Goal: Book appointment/travel/reservation

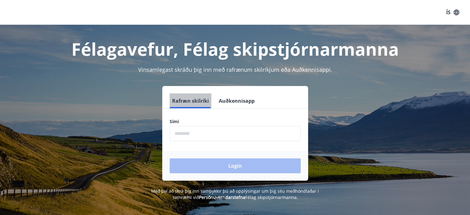
click at [193, 101] on button "Rafræn skilríki" at bounding box center [191, 100] width 42 height 15
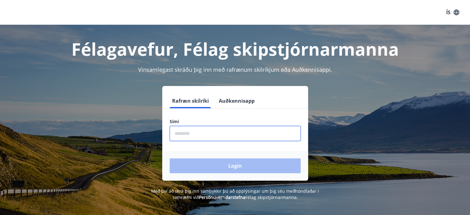
click at [194, 137] on input "phone" at bounding box center [235, 133] width 131 height 15
type input "********"
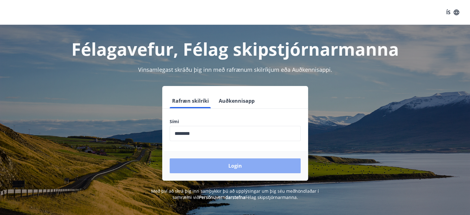
click at [216, 168] on button "Login" at bounding box center [235, 165] width 131 height 15
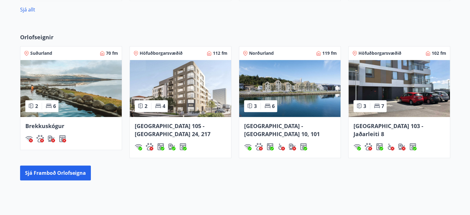
scroll to position [369, 0]
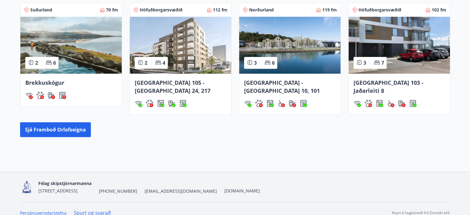
click at [278, 11] on div "Norðurland 119 fm" at bounding box center [290, 10] width 94 height 6
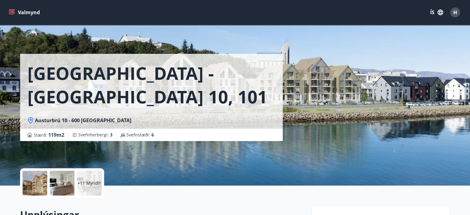
click at [12, 9] on icon "menu" at bounding box center [12, 12] width 6 height 6
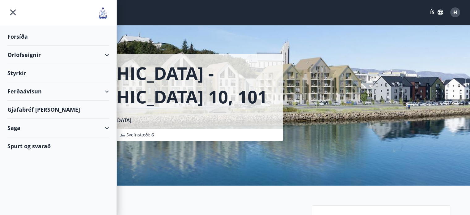
click at [104, 53] on div "Orlofseignir" at bounding box center [58, 55] width 102 height 18
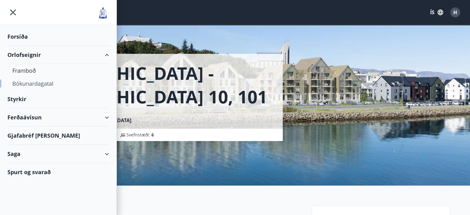
click at [41, 83] on div "Bókunardagatal" at bounding box center [58, 83] width 92 height 13
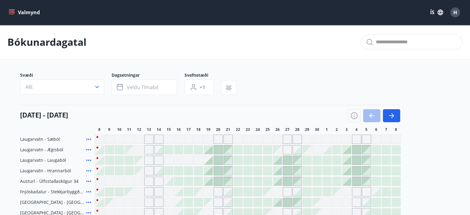
click at [93, 86] on button "Allt" at bounding box center [62, 86] width 84 height 15
click at [95, 87] on div "Suðurnes Erlendis Höfuðborgarsvæðið Vestfirðir Vesturland Norðurland Austurland…" at bounding box center [235, 107] width 470 height 215
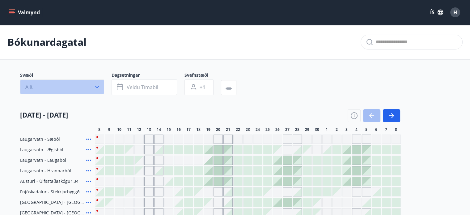
click at [96, 86] on icon "button" at bounding box center [97, 87] width 6 height 6
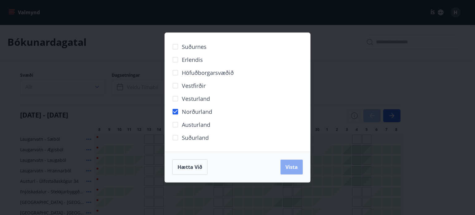
click at [291, 170] on span "Vista" at bounding box center [291, 166] width 12 height 7
click at [281, 58] on div "Erlendis" at bounding box center [237, 59] width 130 height 13
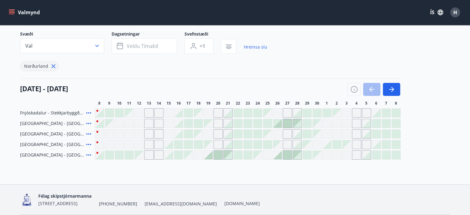
scroll to position [62, 0]
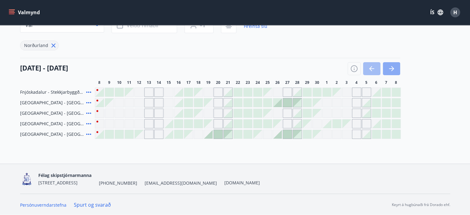
click at [395, 65] on button "button" at bounding box center [391, 68] width 17 height 13
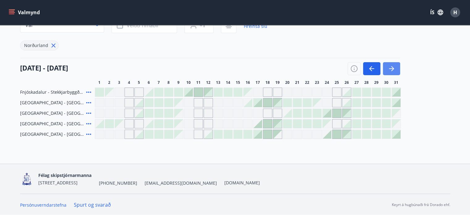
click at [393, 69] on icon "button" at bounding box center [391, 68] width 7 height 7
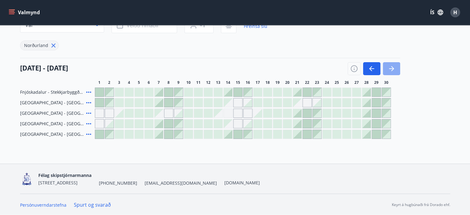
click at [393, 69] on icon "button" at bounding box center [391, 68] width 7 height 7
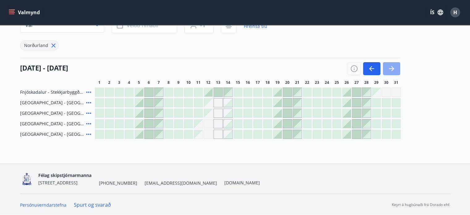
click at [393, 69] on icon "button" at bounding box center [391, 68] width 7 height 7
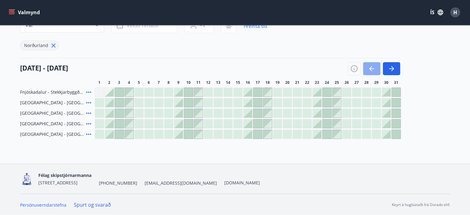
click at [372, 68] on icon "button" at bounding box center [371, 68] width 5 height 1
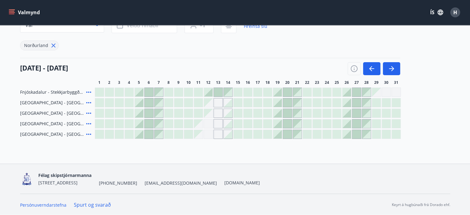
click at [379, 90] on div "Gráir dagar eru ekki bókanlegir" at bounding box center [376, 92] width 9 height 9
click at [386, 90] on div "Gráir dagar eru ekki bókanlegir" at bounding box center [386, 91] width 9 height 9
click at [87, 90] on icon at bounding box center [88, 91] width 7 height 7
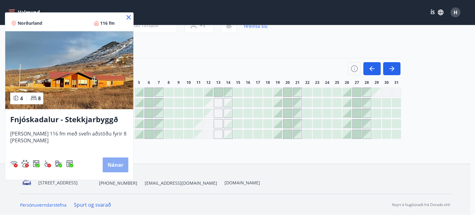
click at [112, 162] on button "Nánar" at bounding box center [116, 164] width 26 height 15
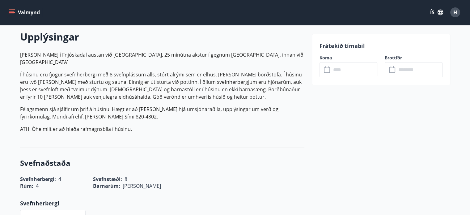
scroll to position [181, 0]
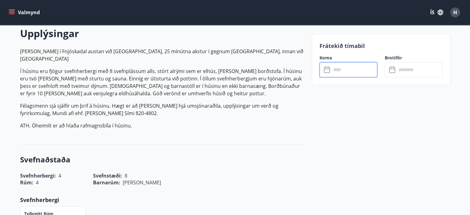
click at [347, 69] on input "text" at bounding box center [354, 69] width 46 height 15
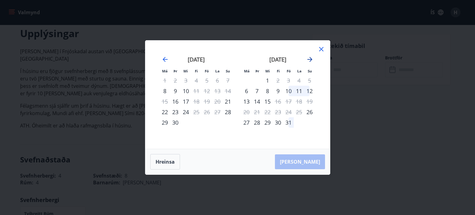
click at [309, 59] on icon "Move forward to switch to the next month." at bounding box center [309, 59] width 7 height 7
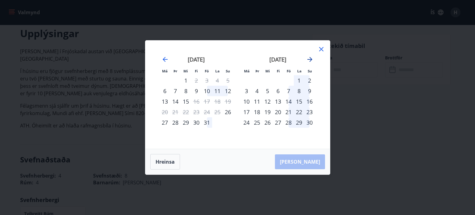
click at [309, 59] on icon "Move forward to switch to the next month." at bounding box center [309, 59] width 7 height 7
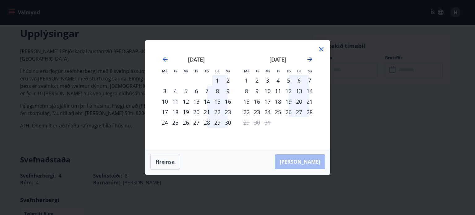
click at [308, 59] on icon "Move forward to switch to the next month." at bounding box center [309, 59] width 5 height 5
click at [320, 48] on icon at bounding box center [321, 49] width 4 height 4
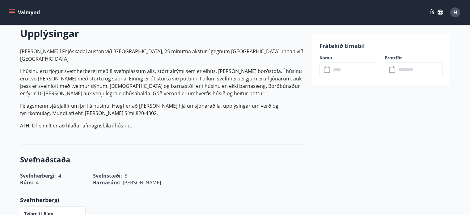
click at [329, 71] on icon at bounding box center [327, 70] width 6 height 6
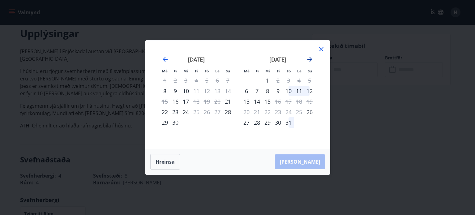
click at [308, 60] on icon "Move forward to switch to the next month." at bounding box center [309, 59] width 7 height 7
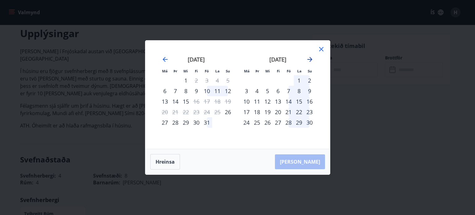
click at [308, 60] on icon "Move forward to switch to the next month." at bounding box center [309, 59] width 7 height 7
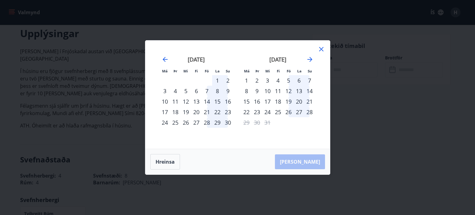
click at [320, 47] on icon at bounding box center [320, 48] width 7 height 7
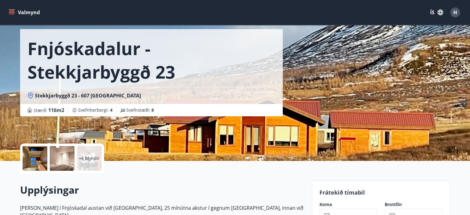
scroll to position [0, 0]
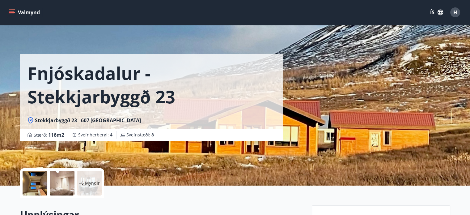
click at [12, 12] on icon "menu" at bounding box center [12, 12] width 6 height 6
click at [368, 77] on div "Fnjóskadalur - Stekkjarbyggð 23 Stekkjarbyggð 23 - 607 Akureyri Stærð : 116 m2 …" at bounding box center [235, 92] width 430 height 185
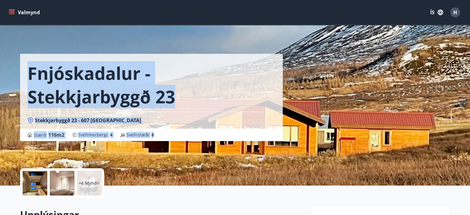
drag, startPoint x: 162, startPoint y: 151, endPoint x: 191, endPoint y: 44, distance: 110.7
click at [191, 44] on div "Fnjóskadalur - Stekkjarbyggð 23 Stekkjarbyggð 23 - 607 Akureyri Stærð : 116 m2 …" at bounding box center [163, 92] width 287 height 185
click at [354, 52] on div "Fnjóskadalur - Stekkjarbyggð 23 Stekkjarbyggð 23 - 607 Akureyri Stærð : 116 m2 …" at bounding box center [235, 92] width 430 height 185
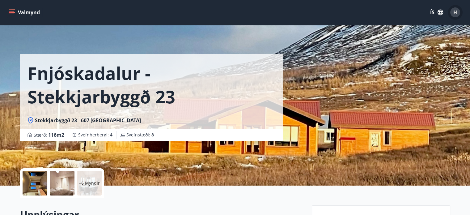
click at [454, 10] on span "H" at bounding box center [455, 12] width 4 height 7
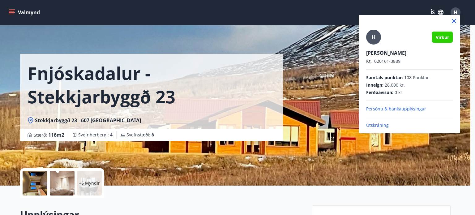
click at [331, 108] on div at bounding box center [237, 107] width 475 height 215
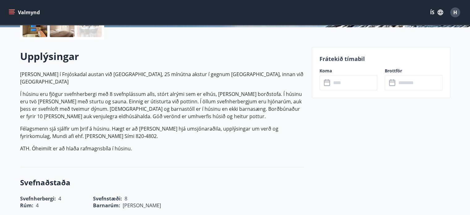
scroll to position [161, 0]
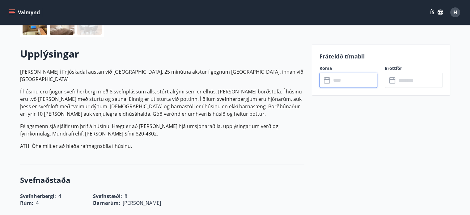
click at [345, 78] on input "text" at bounding box center [354, 80] width 46 height 15
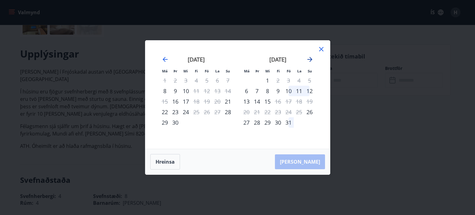
click at [308, 59] on icon "Move forward to switch to the next month." at bounding box center [309, 59] width 5 height 5
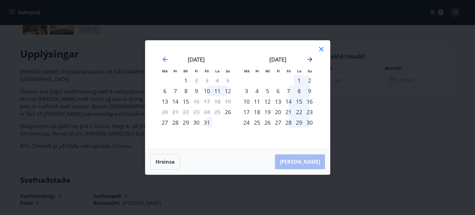
click at [308, 59] on icon "Move forward to switch to the next month." at bounding box center [309, 59] width 5 height 5
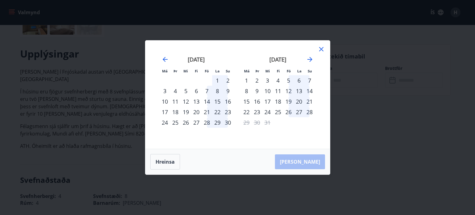
click at [310, 111] on div "28" at bounding box center [309, 112] width 11 height 11
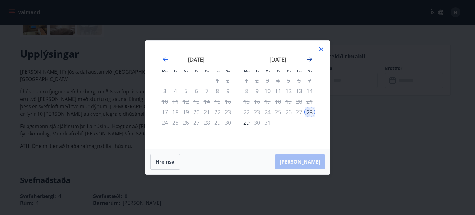
click at [311, 58] on icon "Move forward to switch to the next month." at bounding box center [309, 59] width 7 height 7
click at [299, 81] on div "3" at bounding box center [299, 80] width 11 height 11
click at [162, 61] on icon "Move backward to switch to the previous month." at bounding box center [164, 59] width 7 height 7
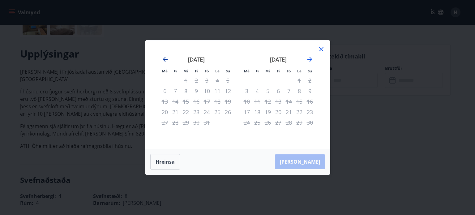
click at [162, 61] on icon "Move backward to switch to the previous month." at bounding box center [164, 59] width 7 height 7
click at [320, 48] on icon at bounding box center [320, 48] width 7 height 7
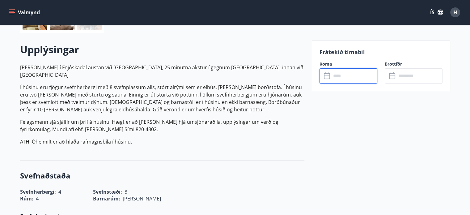
scroll to position [177, 0]
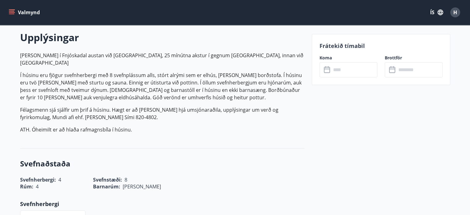
click at [374, 39] on div "Frátekið tímabil Koma ​ ​ Brottför ​ ​" at bounding box center [381, 59] width 138 height 51
click at [351, 68] on input "text" at bounding box center [354, 69] width 46 height 15
click at [327, 70] on icon at bounding box center [327, 69] width 7 height 7
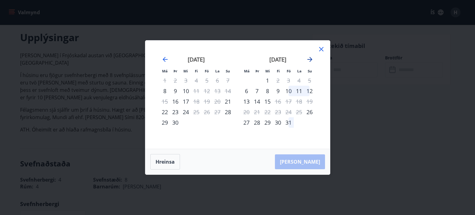
click at [311, 58] on icon "Move forward to switch to the next month." at bounding box center [309, 59] width 7 height 7
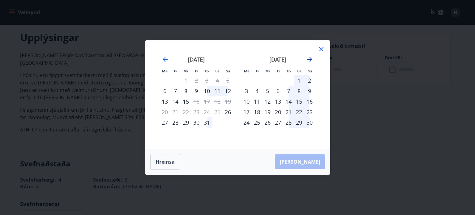
click at [311, 58] on icon "Move forward to switch to the next month." at bounding box center [309, 59] width 7 height 7
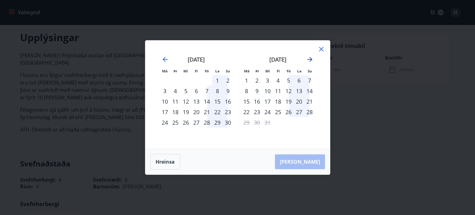
click at [311, 58] on icon "Move forward to switch to the next month." at bounding box center [309, 59] width 7 height 7
click at [320, 48] on icon at bounding box center [321, 49] width 4 height 4
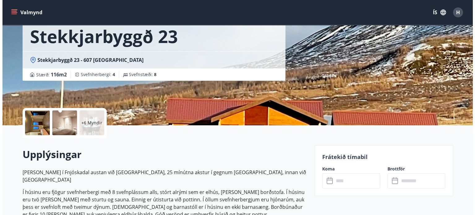
scroll to position [62, 0]
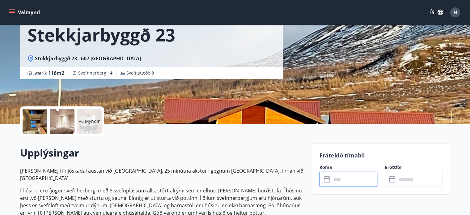
click at [344, 180] on input "text" at bounding box center [354, 179] width 46 height 15
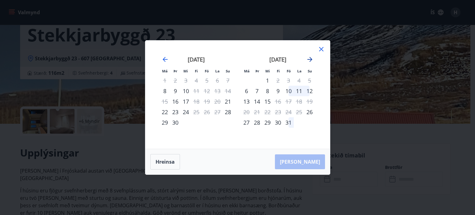
click at [309, 60] on icon "Move forward to switch to the next month." at bounding box center [309, 59] width 7 height 7
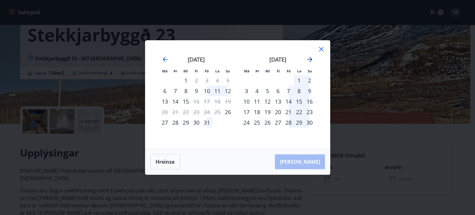
click at [309, 60] on icon "Move forward to switch to the next month." at bounding box center [309, 59] width 7 height 7
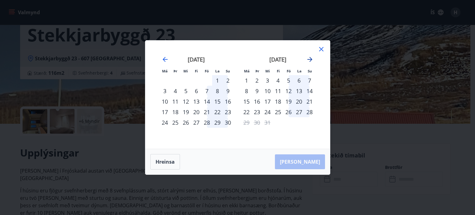
click at [309, 60] on icon "Move forward to switch to the next month." at bounding box center [309, 59] width 7 height 7
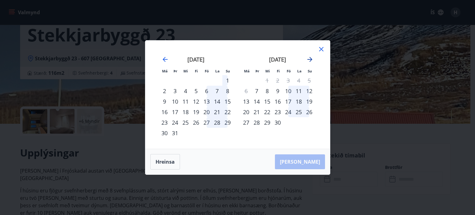
click at [309, 60] on icon "Move forward to switch to the next month." at bounding box center [309, 59] width 7 height 7
click at [311, 58] on icon "Move forward to switch to the next month." at bounding box center [309, 59] width 7 height 7
click at [164, 59] on icon "Move backward to switch to the previous month." at bounding box center [165, 59] width 5 height 5
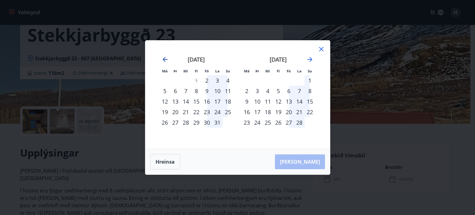
click at [164, 59] on icon "Move backward to switch to the previous month." at bounding box center [165, 59] width 5 height 5
click at [164, 60] on icon "Move backward to switch to the previous month." at bounding box center [165, 59] width 5 height 5
click at [319, 49] on icon at bounding box center [320, 48] width 7 height 7
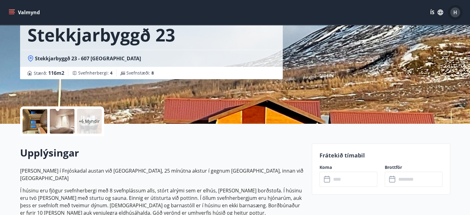
click at [454, 12] on span "H" at bounding box center [455, 12] width 4 height 7
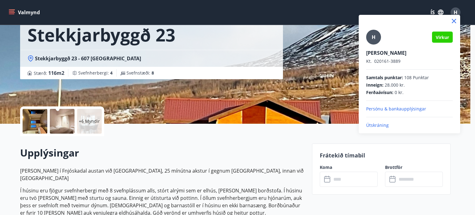
click at [372, 125] on p "Útskráning" at bounding box center [409, 125] width 87 height 6
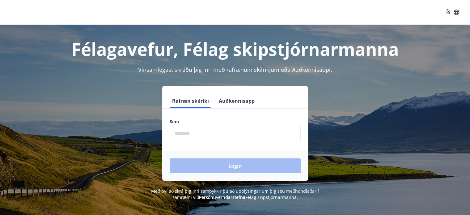
click at [189, 134] on input "phone" at bounding box center [235, 133] width 131 height 15
type input "********"
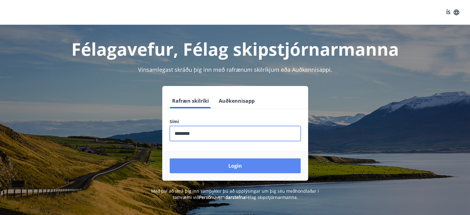
click at [225, 163] on button "Login" at bounding box center [235, 165] width 131 height 15
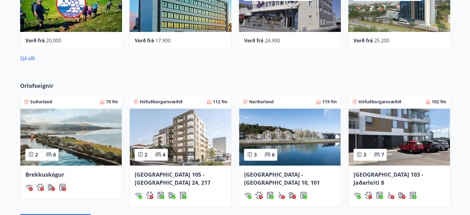
scroll to position [280, 0]
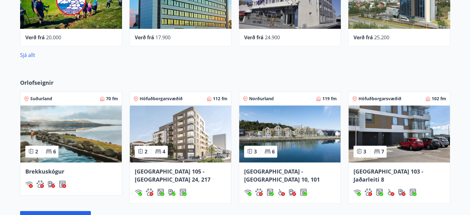
click at [271, 97] on span "Norðurland" at bounding box center [261, 98] width 25 height 6
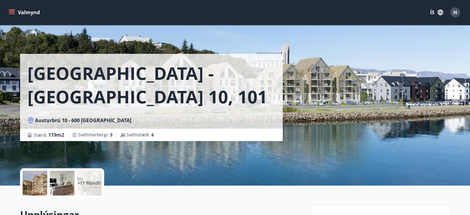
click at [15, 13] on button "Valmynd" at bounding box center [24, 12] width 35 height 11
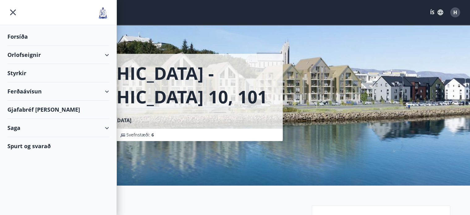
click at [55, 60] on div "Orlofseignir" at bounding box center [58, 55] width 102 height 18
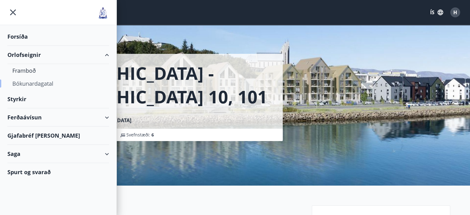
click at [38, 82] on div "Bókunardagatal" at bounding box center [58, 83] width 92 height 13
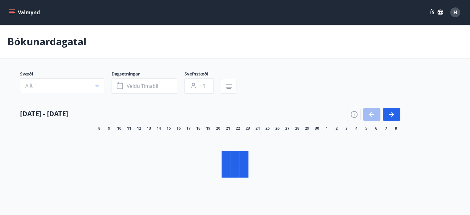
click at [99, 85] on icon "button" at bounding box center [97, 86] width 6 height 6
click at [97, 84] on div "Suðurnes Erlendis Höfuðborgarsvæðið Vestfirðir Vesturland Norðurland Austurland…" at bounding box center [235, 107] width 470 height 215
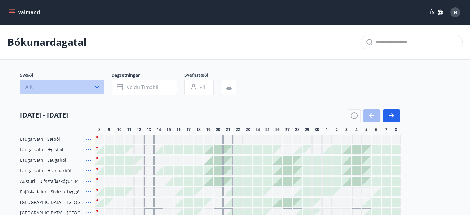
click at [97, 84] on icon "button" at bounding box center [97, 87] width 6 height 6
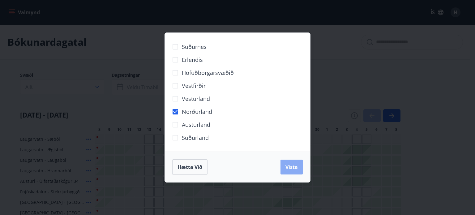
click at [282, 162] on button "Vista" at bounding box center [291, 166] width 22 height 15
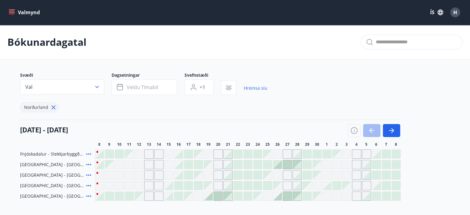
click at [90, 152] on icon at bounding box center [88, 153] width 7 height 7
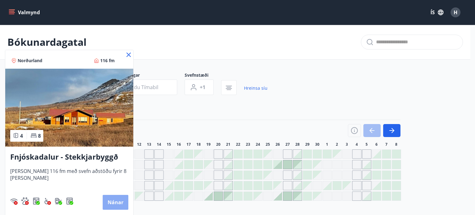
click at [110, 198] on button "Nánar" at bounding box center [116, 202] width 26 height 15
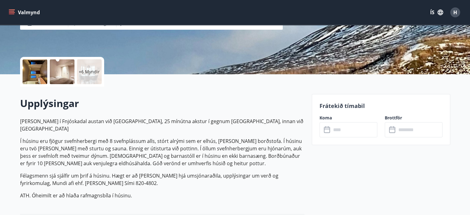
scroll to position [124, 0]
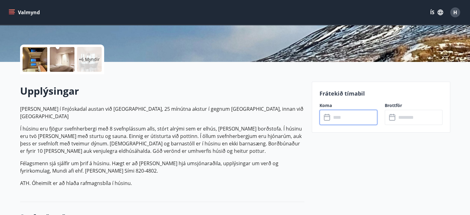
click at [348, 117] on input "text" at bounding box center [354, 117] width 46 height 15
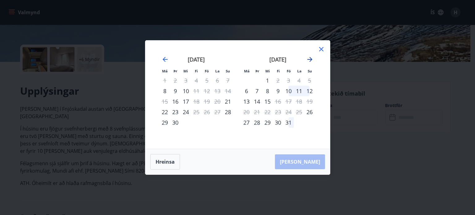
click at [311, 58] on icon "Move forward to switch to the next month." at bounding box center [309, 59] width 7 height 7
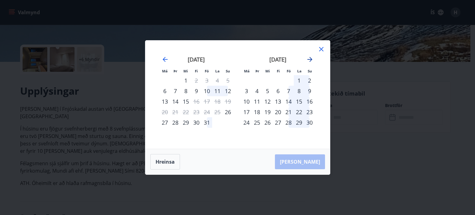
click at [311, 58] on icon "Move forward to switch to the next month." at bounding box center [309, 59] width 7 height 7
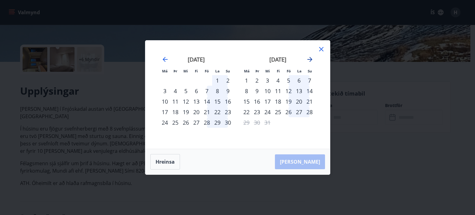
click at [311, 58] on icon "Move forward to switch to the next month." at bounding box center [309, 59] width 7 height 7
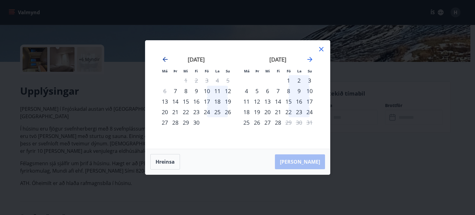
click at [164, 60] on icon "Move backward to switch to the previous month." at bounding box center [164, 59] width 7 height 7
click at [164, 58] on icon "Move backward to switch to the previous month." at bounding box center [164, 59] width 7 height 7
click at [164, 57] on icon "Move backward to switch to the previous month." at bounding box center [165, 59] width 5 height 5
click at [166, 60] on icon "Move backward to switch to the previous month." at bounding box center [164, 59] width 7 height 7
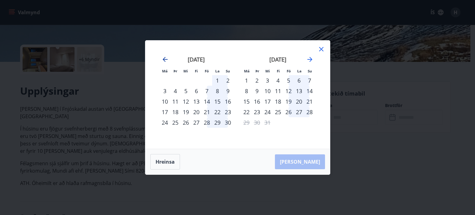
click at [163, 61] on icon "Move backward to switch to the previous month." at bounding box center [164, 59] width 7 height 7
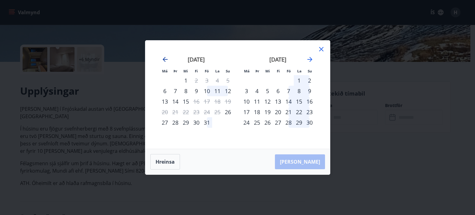
click at [163, 60] on icon "Move backward to switch to the previous month." at bounding box center [165, 59] width 5 height 5
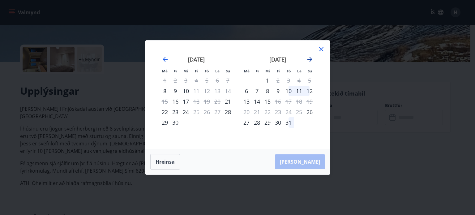
click at [308, 60] on icon "Move forward to switch to the next month." at bounding box center [309, 59] width 7 height 7
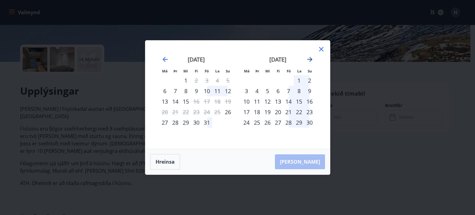
click at [308, 58] on icon "Move forward to switch to the next month." at bounding box center [309, 59] width 7 height 7
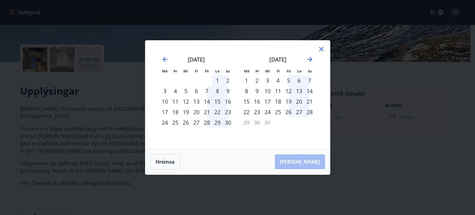
click at [323, 47] on icon at bounding box center [320, 48] width 7 height 7
